Goal: Information Seeking & Learning: Learn about a topic

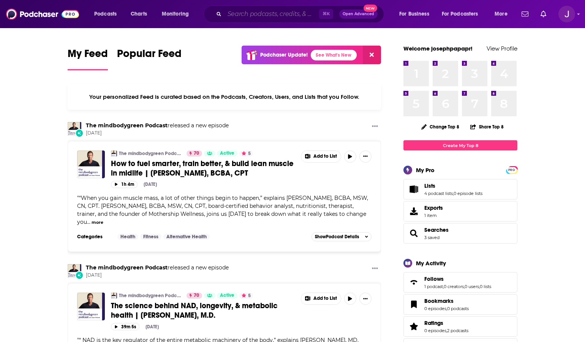
click at [262, 15] on input "Search podcasts, credits, & more..." at bounding box center [272, 14] width 95 height 12
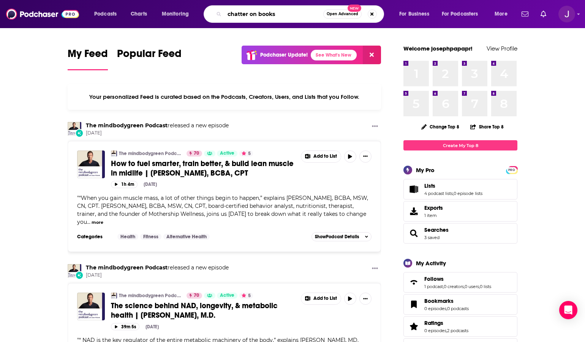
type input "chatter on books"
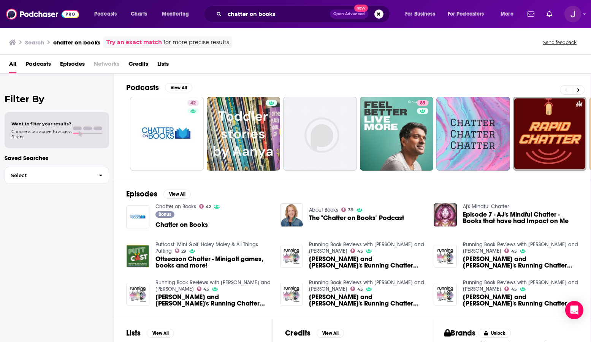
click at [202, 225] on span "Chatter on Books" at bounding box center [181, 225] width 52 height 6
click at [348, 218] on span "The "Chatter on Books" Podcast" at bounding box center [356, 218] width 95 height 6
click at [571, 13] on img "Logged in as josephpapapr" at bounding box center [573, 14] width 17 height 17
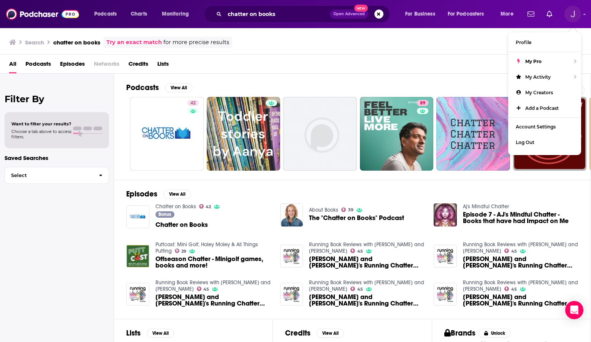
click at [571, 13] on img "Logged in as josephpapapr" at bounding box center [573, 14] width 17 height 17
click at [197, 225] on span "Chatter on Books" at bounding box center [181, 225] width 52 height 6
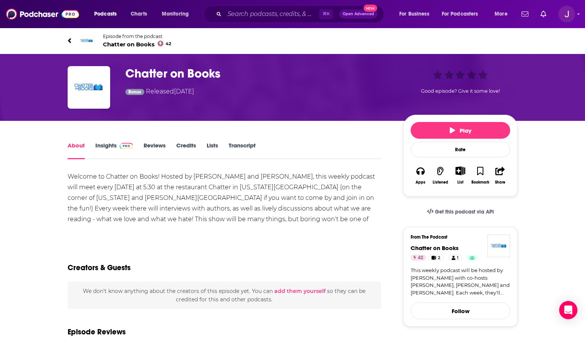
click at [106, 145] on link "Insights" at bounding box center [114, 150] width 38 height 17
